Goal: Navigation & Orientation: Find specific page/section

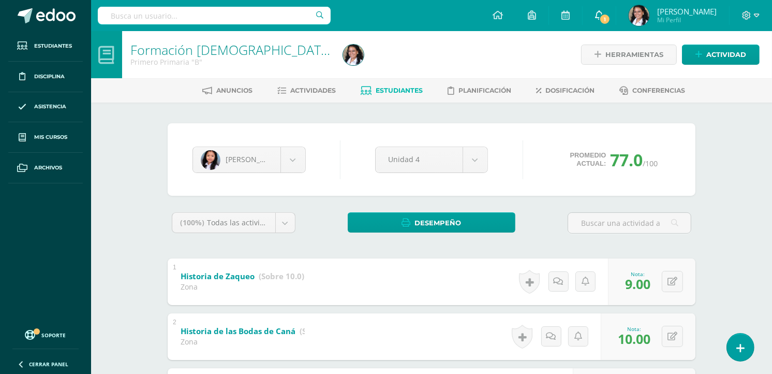
click at [603, 17] on icon at bounding box center [599, 14] width 8 height 9
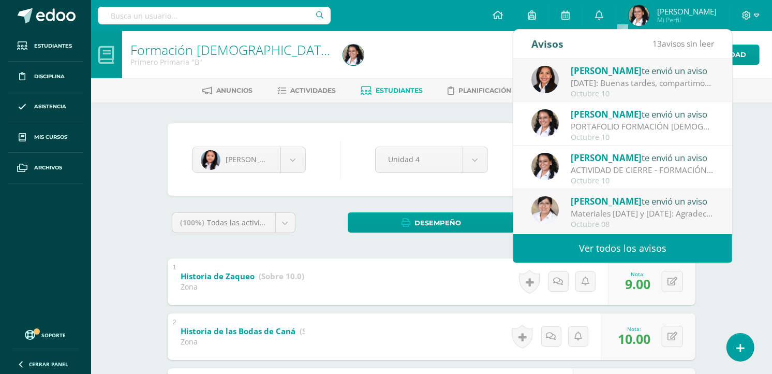
click at [608, 84] on div "[DATE]: Buenas tardes, compartimos información importante del [DATE]. Atentamen…" at bounding box center [643, 83] width 144 height 12
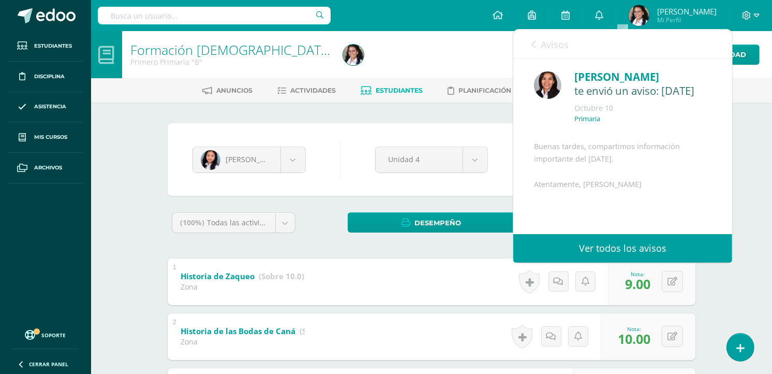
click at [469, 35] on div at bounding box center [447, 54] width 217 height 47
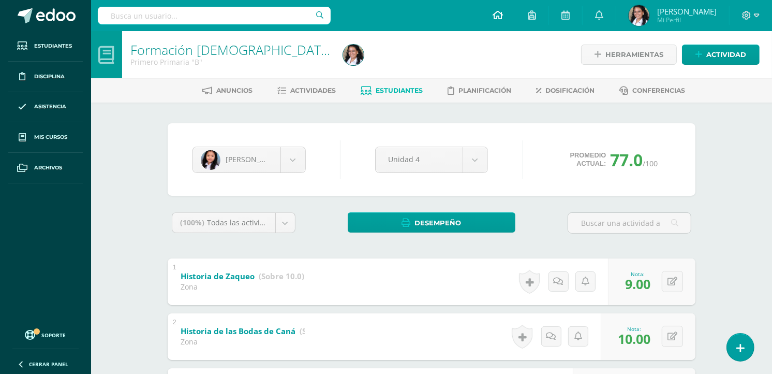
click at [503, 10] on icon at bounding box center [498, 14] width 10 height 9
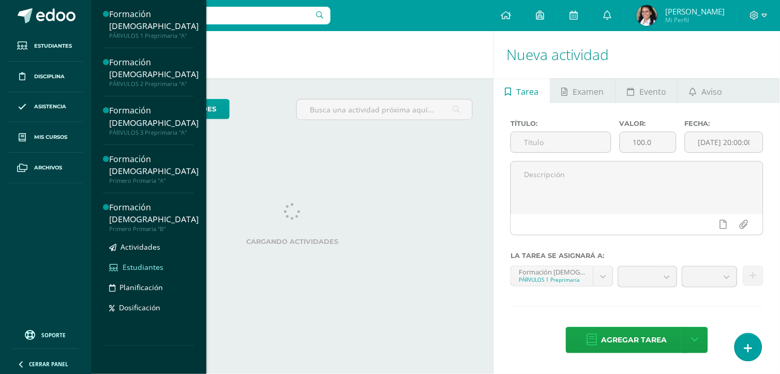
click at [139, 262] on span "Estudiantes" at bounding box center [143, 267] width 41 height 10
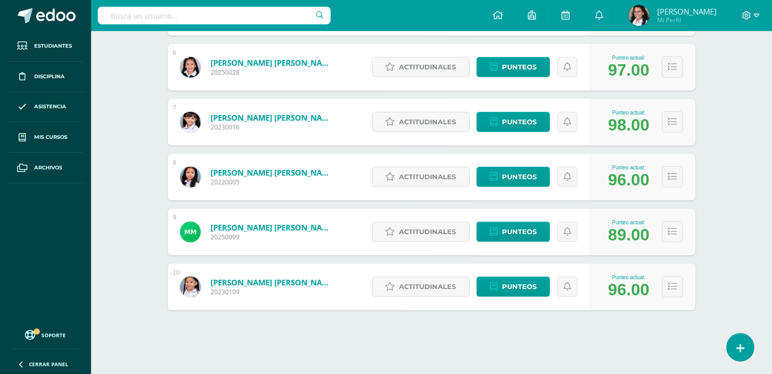
scroll to position [456, 0]
